Goal: Task Accomplishment & Management: Manage account settings

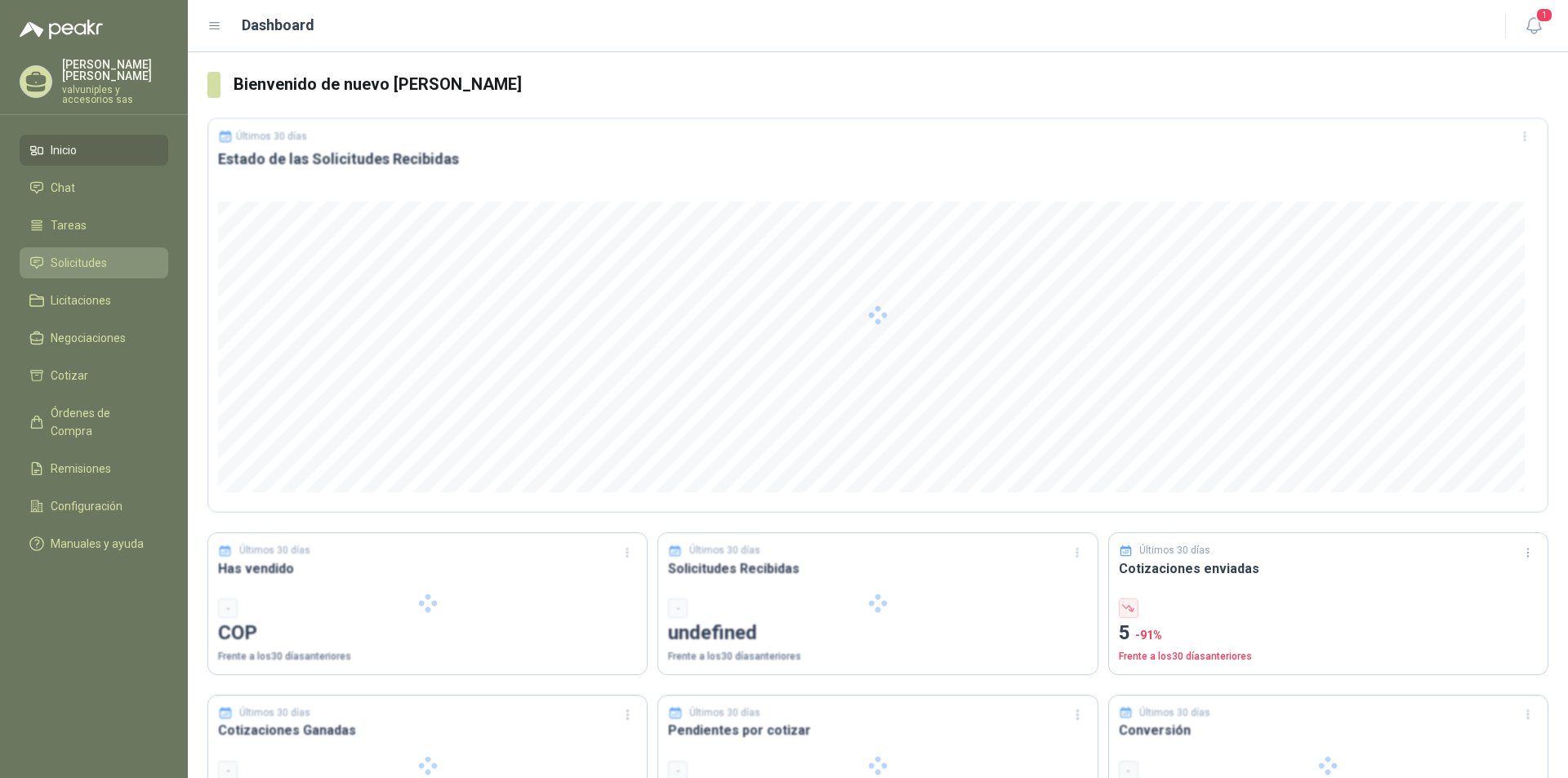
click at [86, 254] on span "Solicitudes" at bounding box center [78, 263] width 56 height 18
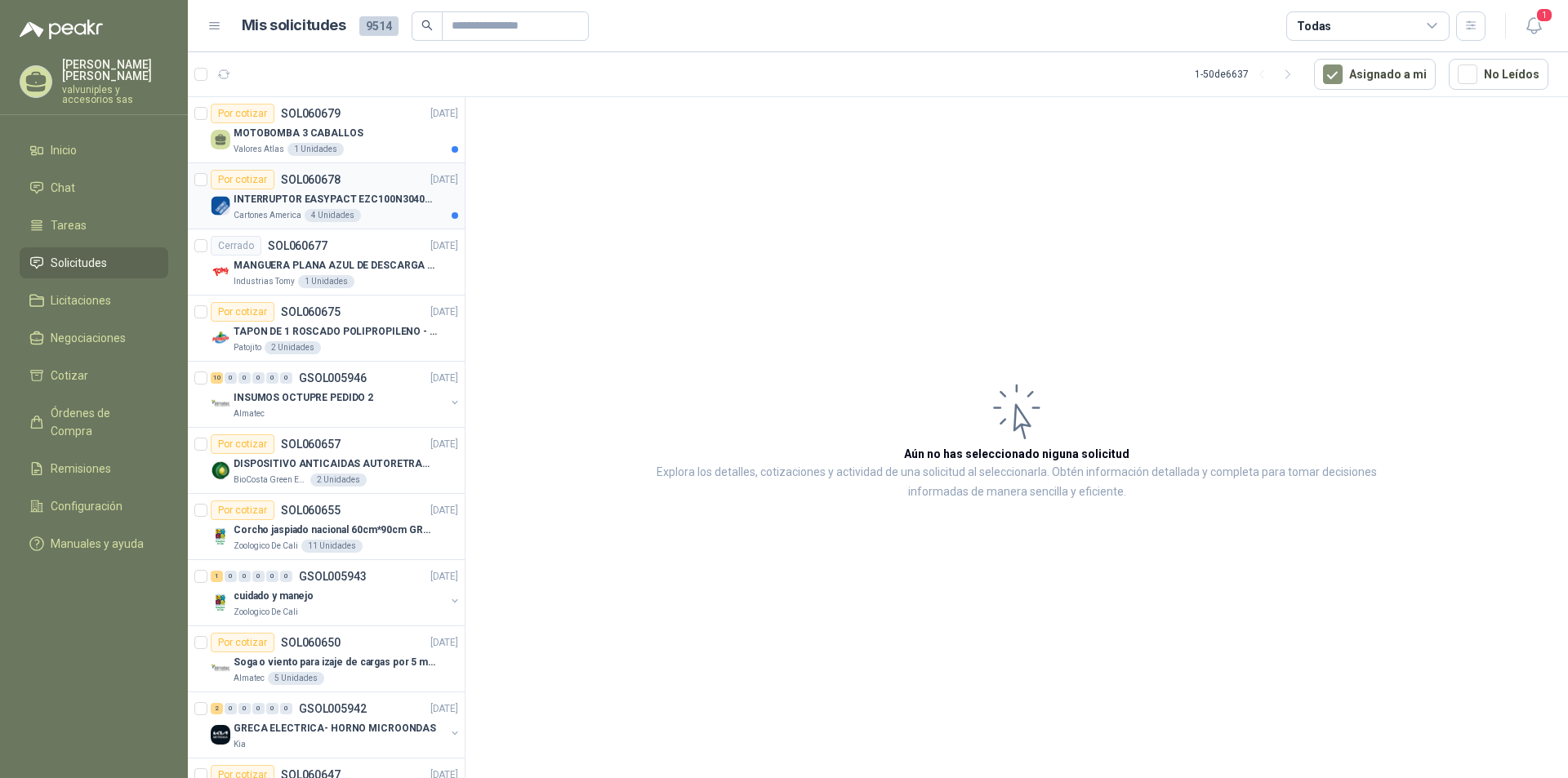
click at [298, 203] on p "INTERRUPTOR EASYPACT EZC100N3040C 40AMP 25K [PERSON_NAME]" at bounding box center [335, 199] width 204 height 16
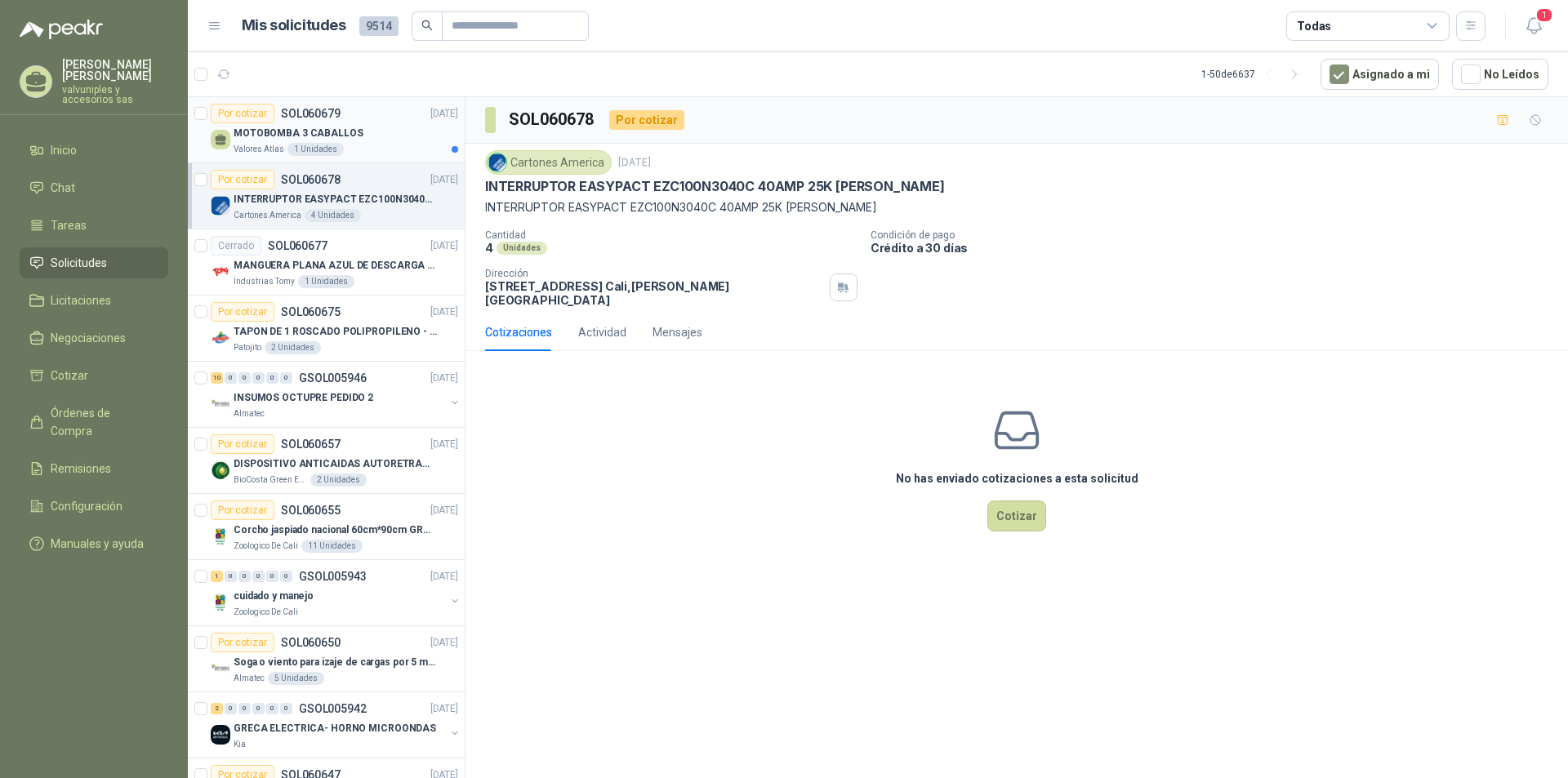
click at [301, 127] on p "MOTOBOMBA 3 CABALLOS" at bounding box center [298, 133] width 130 height 16
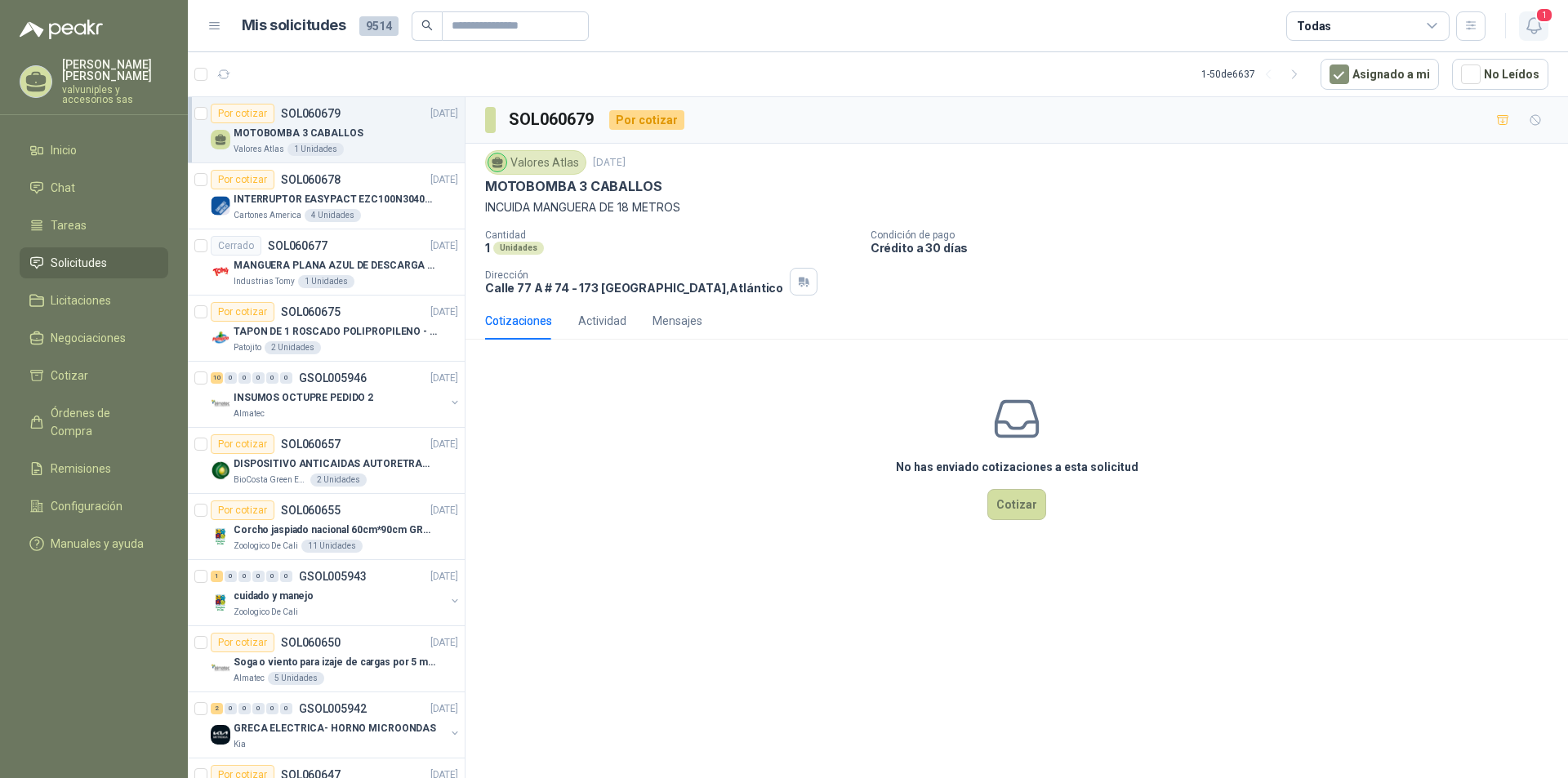
click at [1544, 28] on button "1" at bounding box center [1534, 26] width 29 height 29
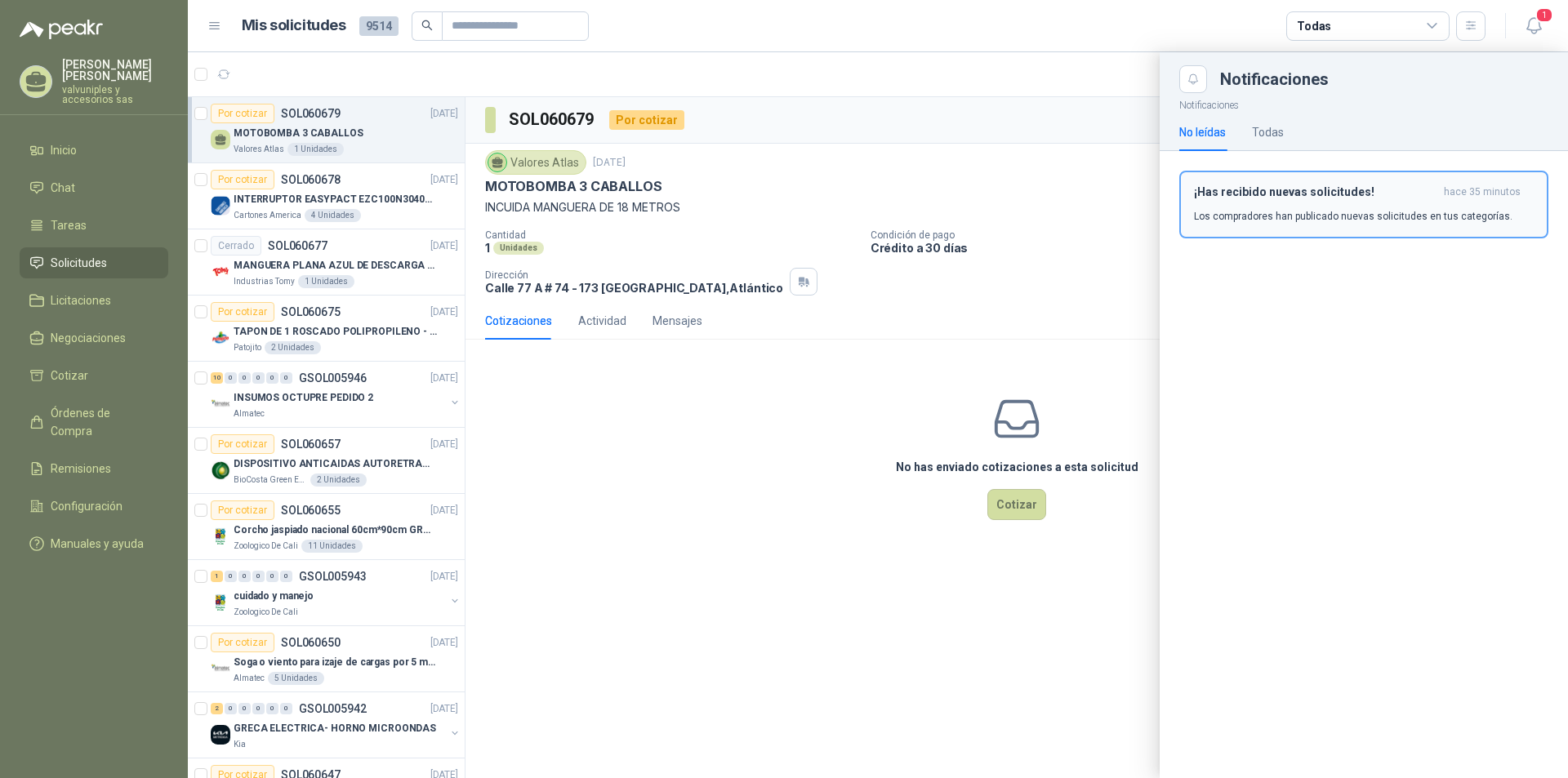
click at [1281, 190] on h3 "¡Has recibido nuevas solicitudes!" at bounding box center [1316, 192] width 244 height 14
